Goal: Navigation & Orientation: Find specific page/section

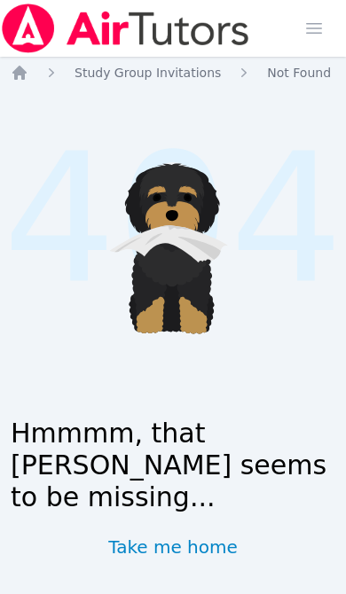
click at [20, 78] on icon "Breadcrumb" at bounding box center [20, 73] width 18 height 18
click at [27, 68] on icon "Breadcrumb" at bounding box center [20, 73] width 18 height 18
